Goal: Navigation & Orientation: Find specific page/section

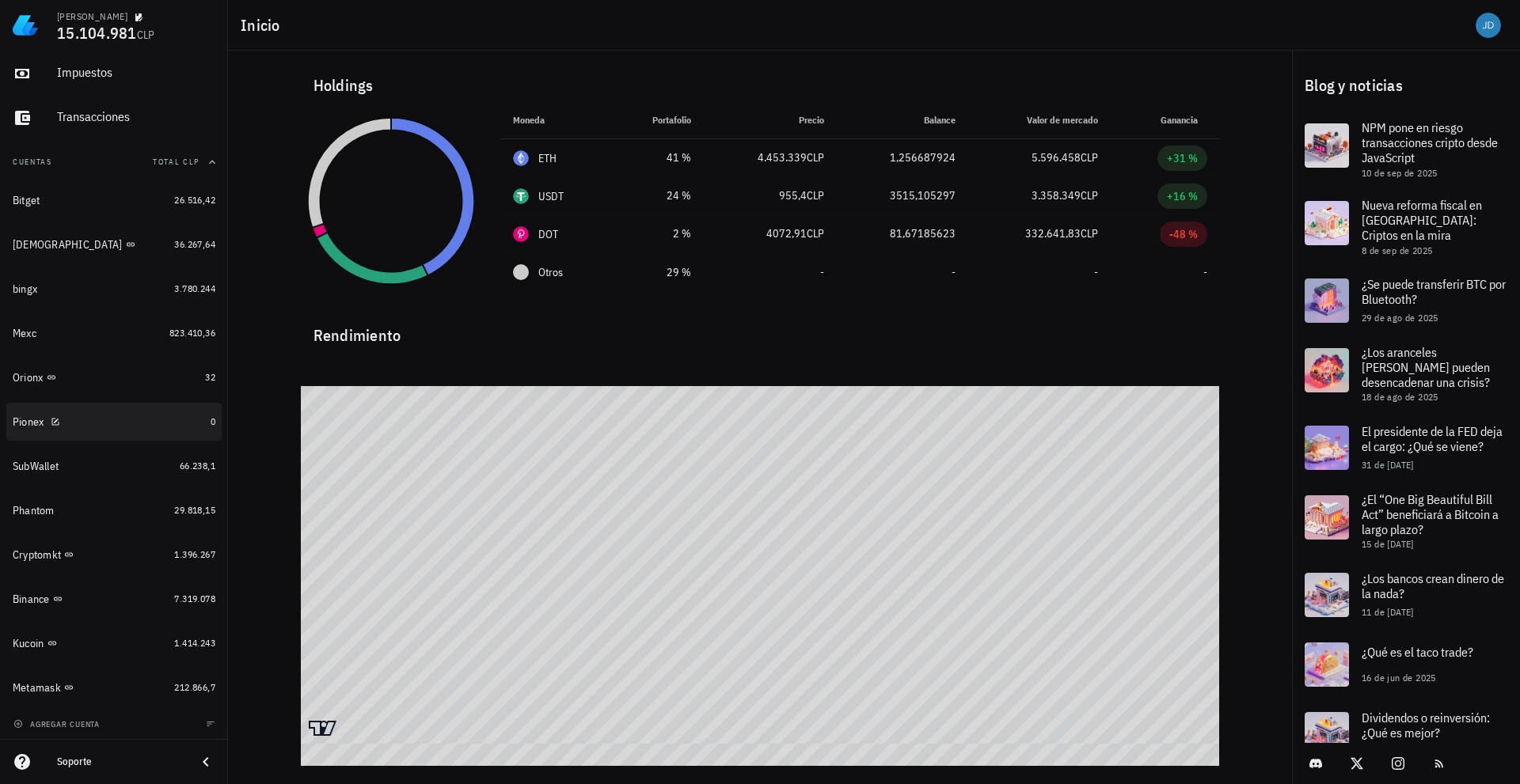
scroll to position [93, 0]
click at [39, 689] on div "Metamask" at bounding box center [37, 686] width 48 height 13
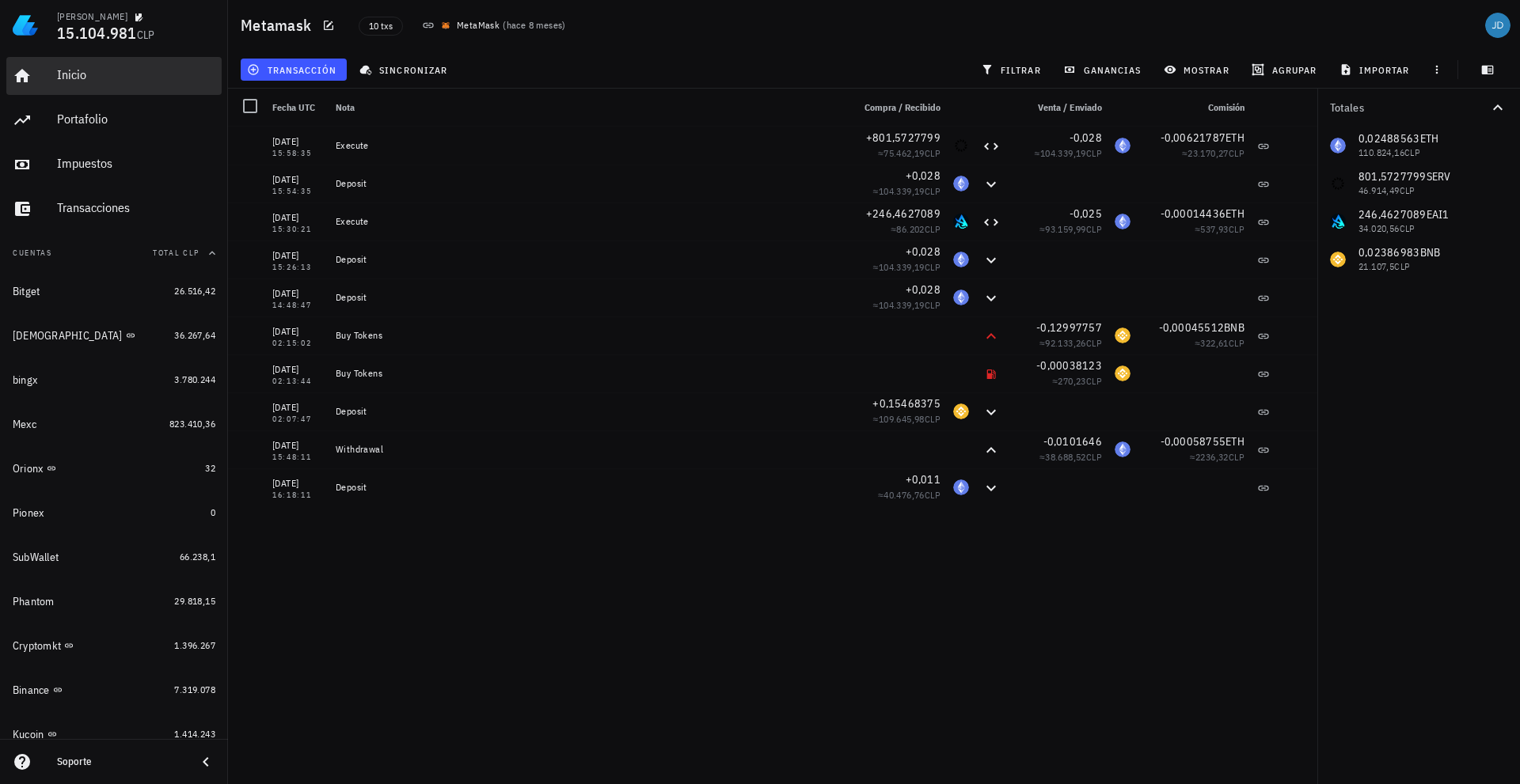
click at [87, 77] on div "Inicio" at bounding box center [135, 75] width 159 height 15
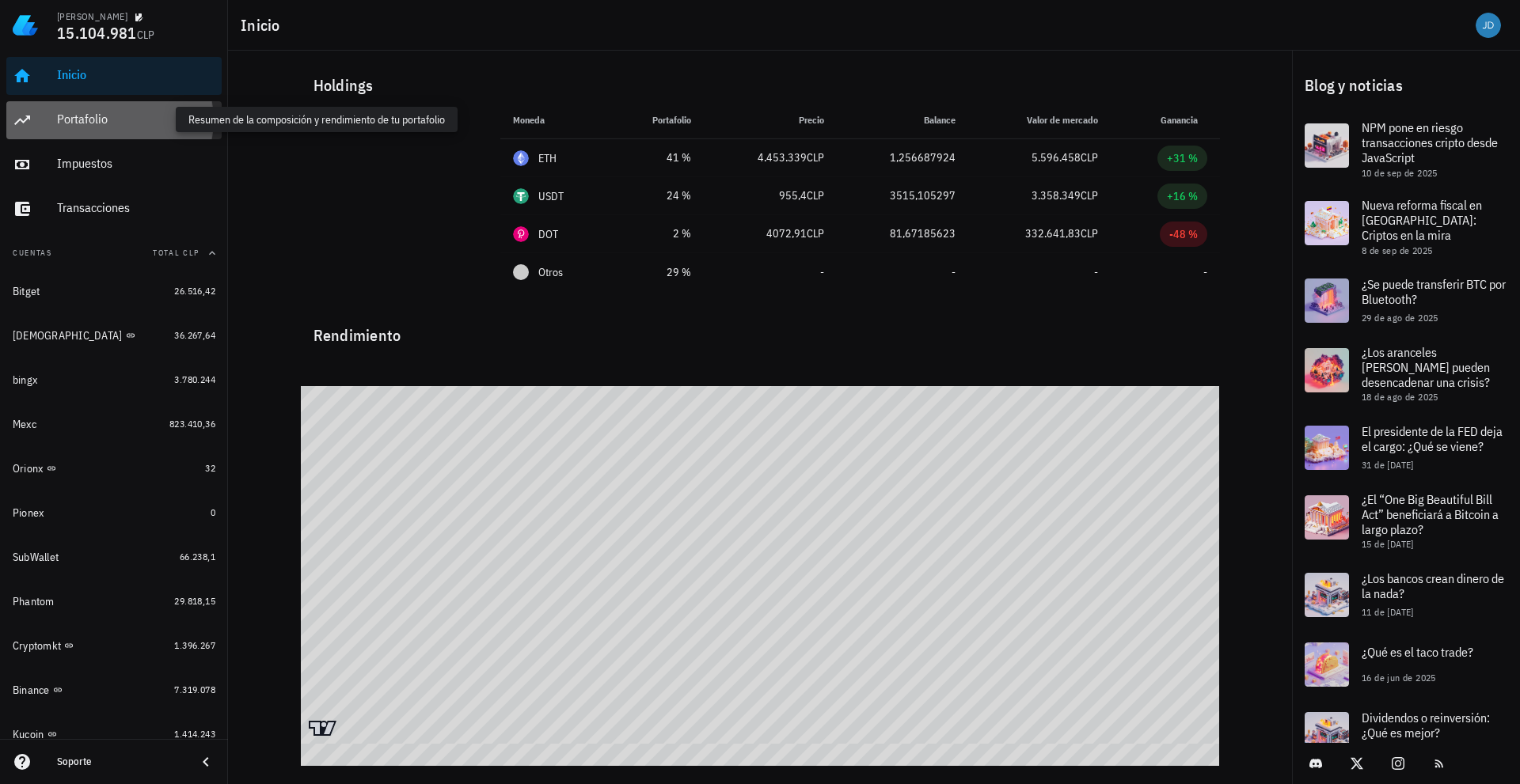
click at [110, 116] on div "Portafolio" at bounding box center [135, 119] width 159 height 15
